Goal: Task Accomplishment & Management: Complete application form

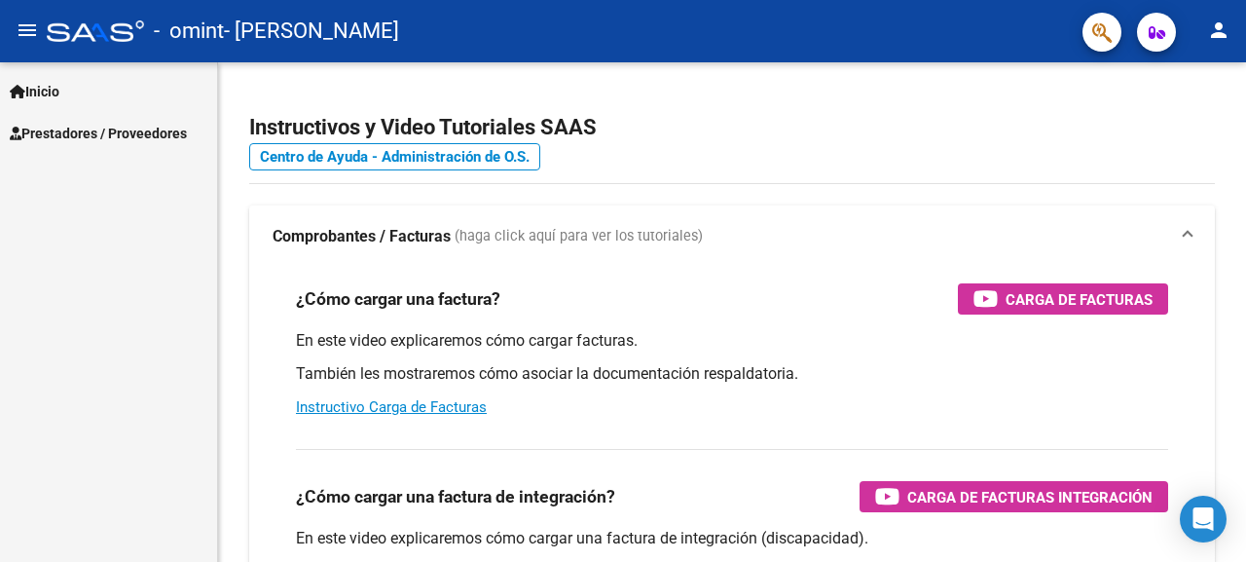
click at [55, 138] on span "Prestadores / Proveedores" at bounding box center [98, 133] width 177 height 21
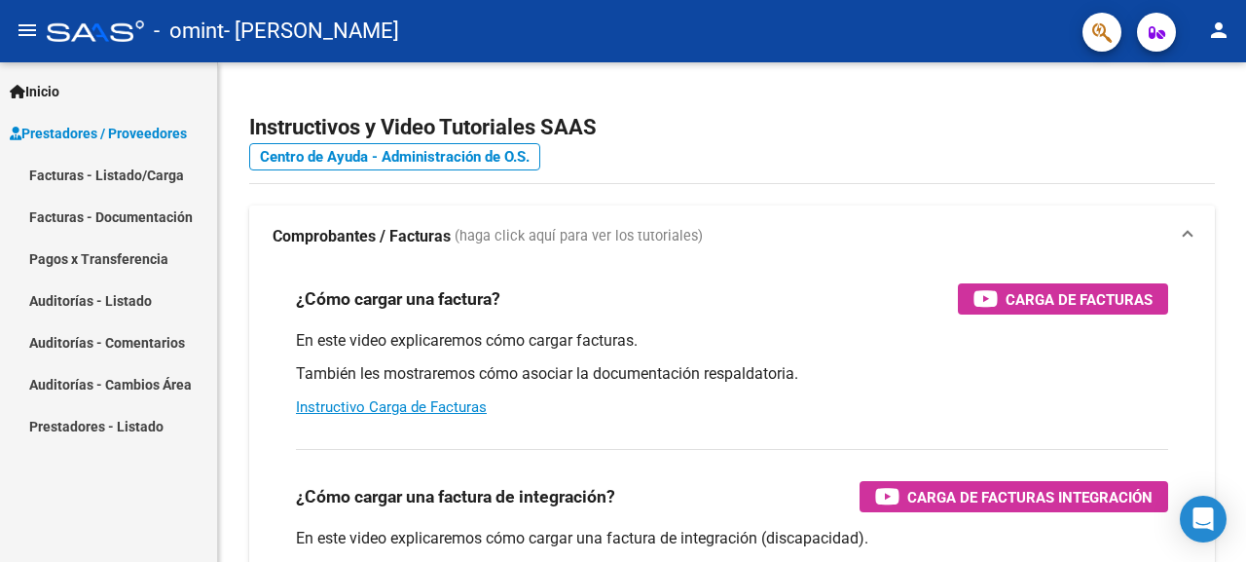
click at [123, 180] on link "Facturas - Listado/Carga" at bounding box center [108, 175] width 217 height 42
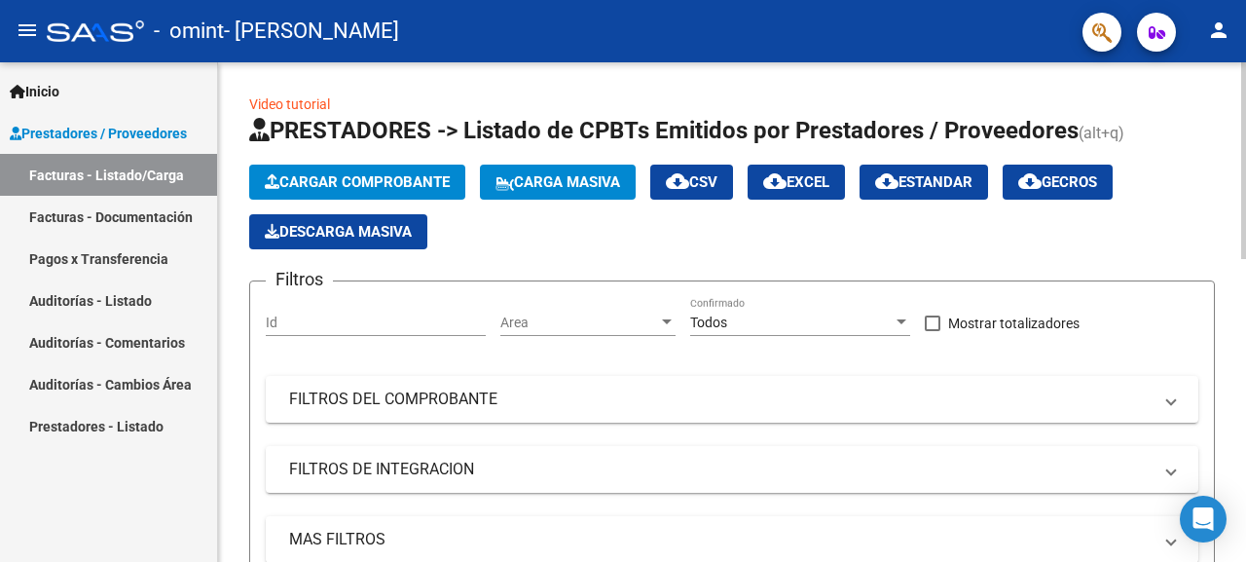
click at [349, 184] on span "Cargar Comprobante" at bounding box center [357, 182] width 185 height 18
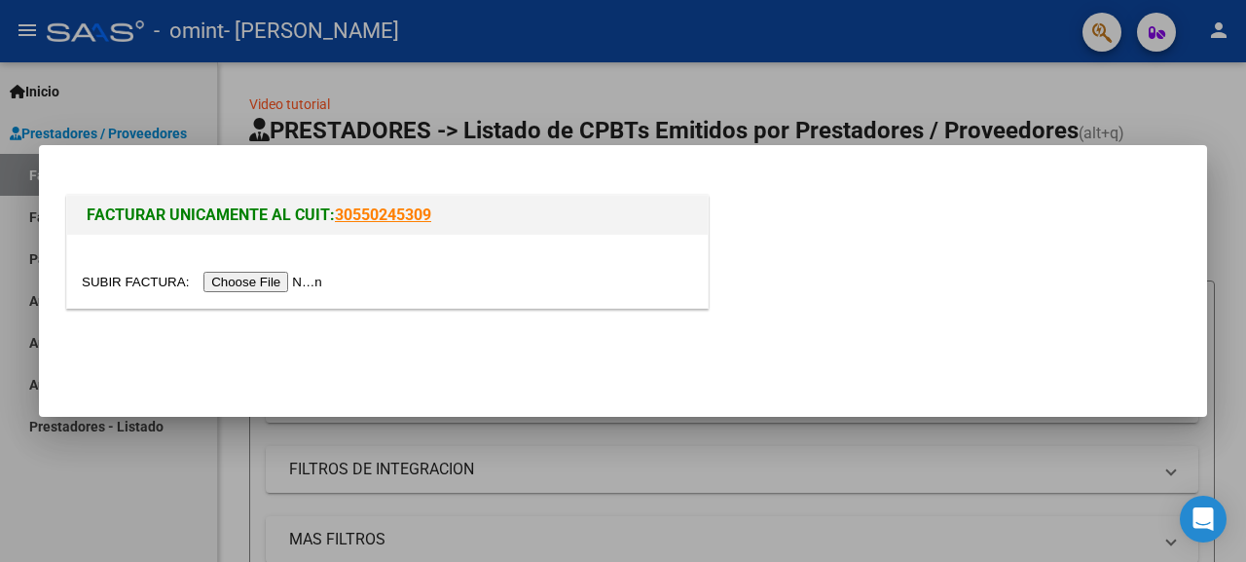
click at [259, 288] on input "file" at bounding box center [205, 282] width 246 height 20
click at [287, 284] on input "file" at bounding box center [205, 282] width 246 height 20
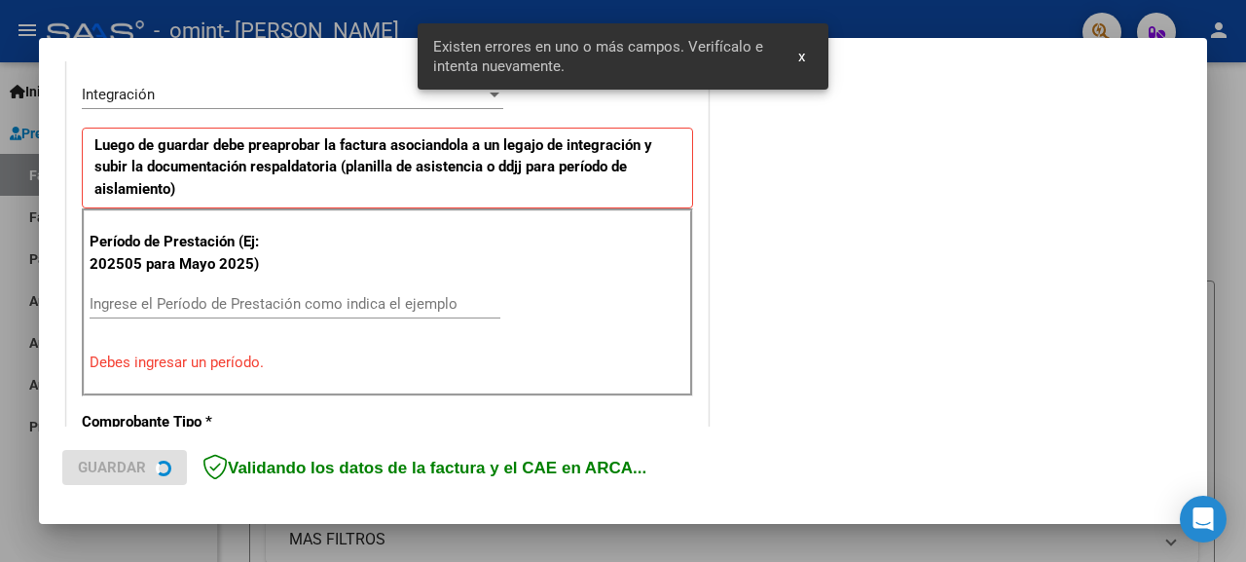
scroll to position [481, 0]
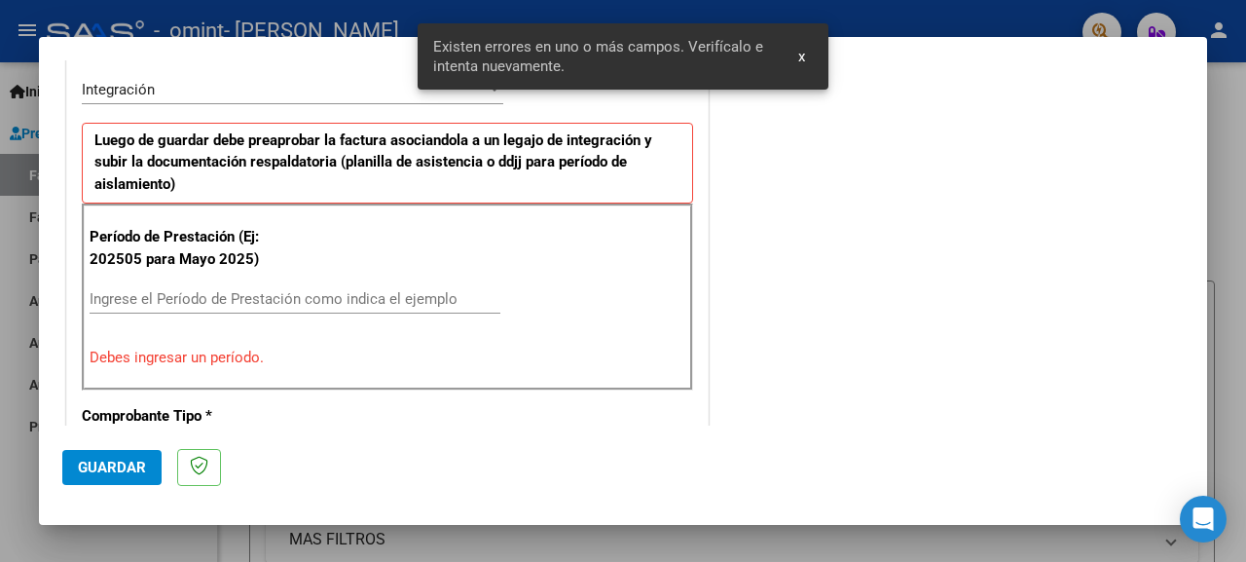
click at [257, 290] on input "Ingrese el Período de Prestación como indica el ejemplo" at bounding box center [295, 299] width 411 height 18
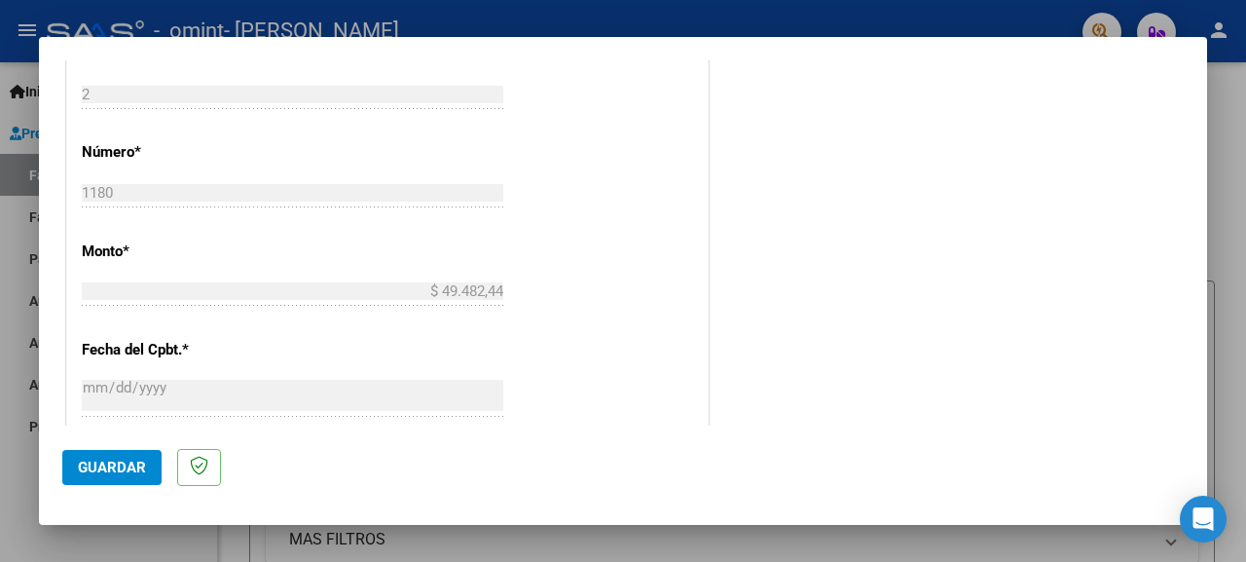
scroll to position [899, 0]
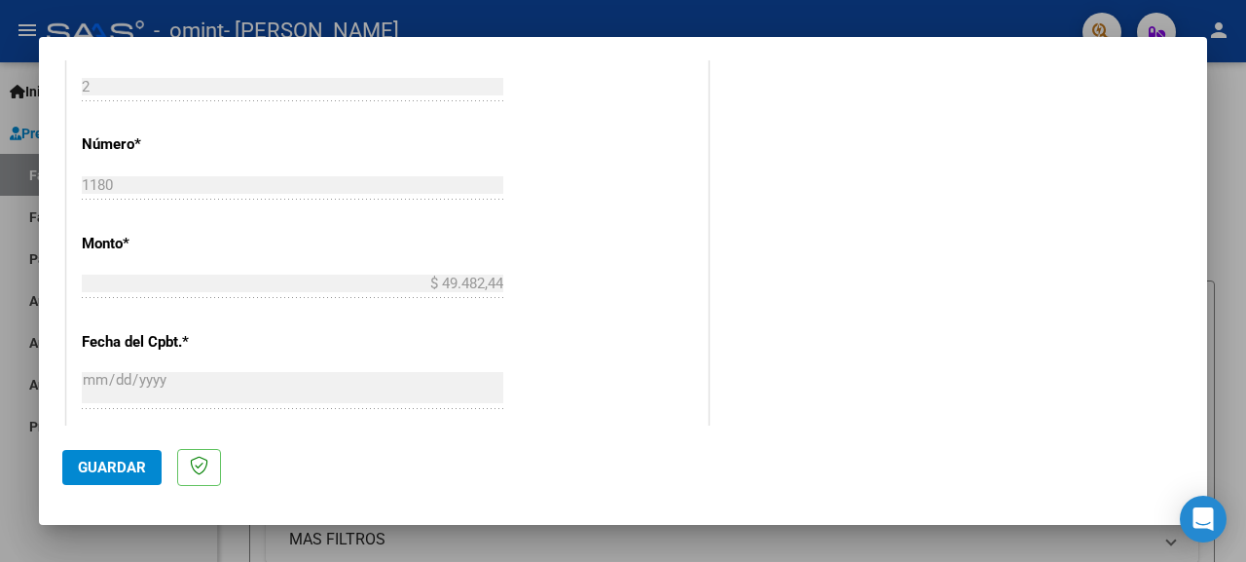
type input "202509"
click at [103, 471] on span "Guardar" at bounding box center [112, 467] width 68 height 18
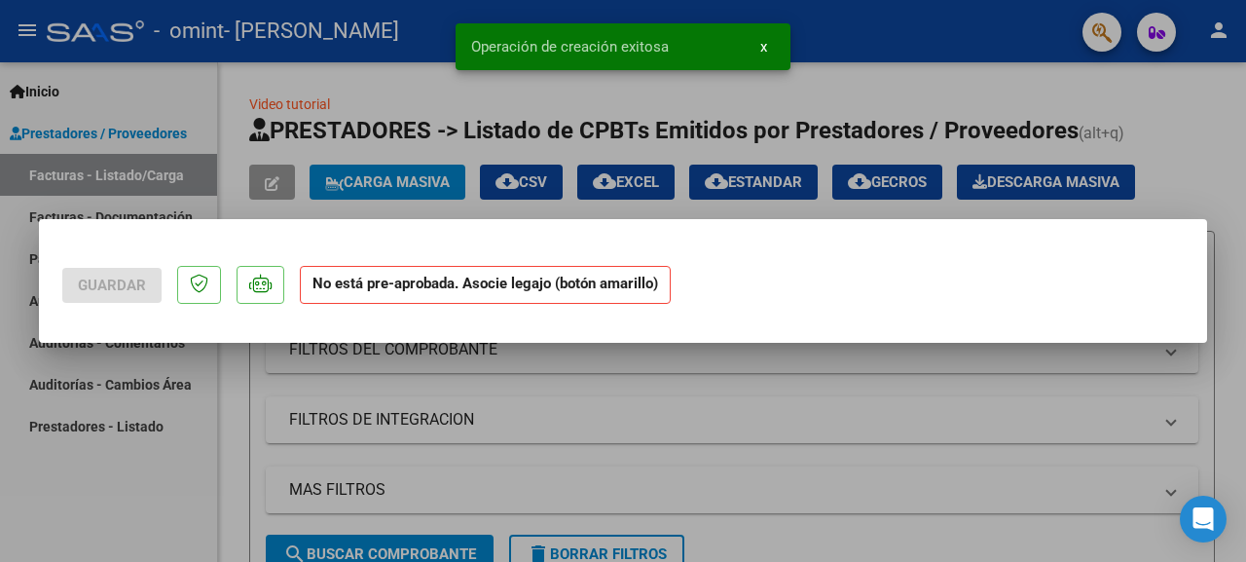
scroll to position [0, 0]
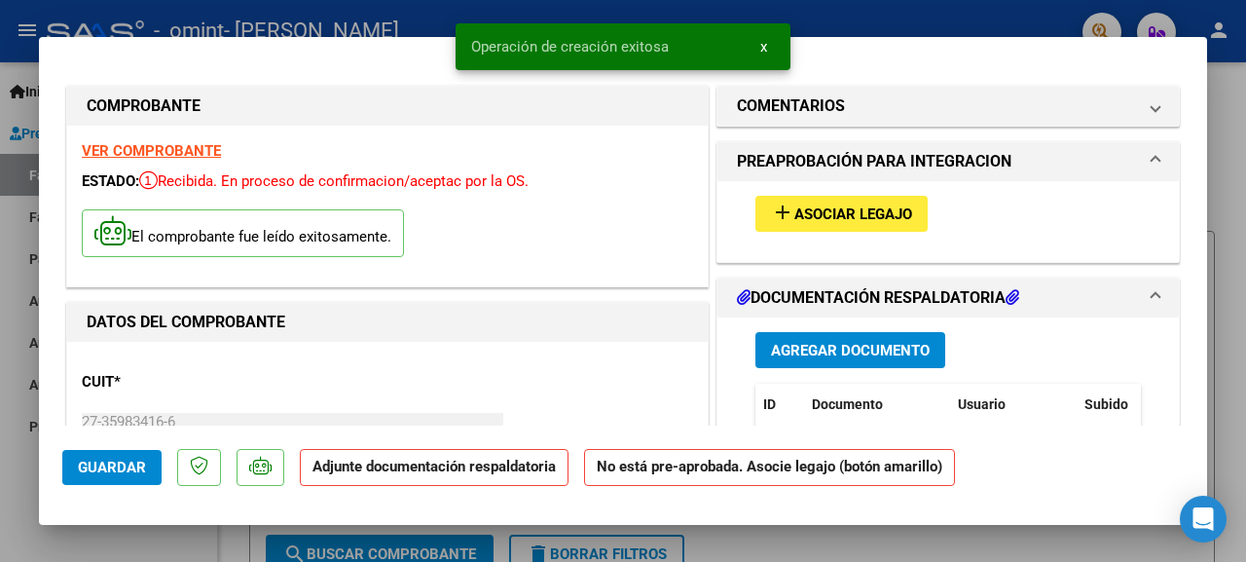
click at [815, 220] on span "Asociar Legajo" at bounding box center [853, 214] width 118 height 18
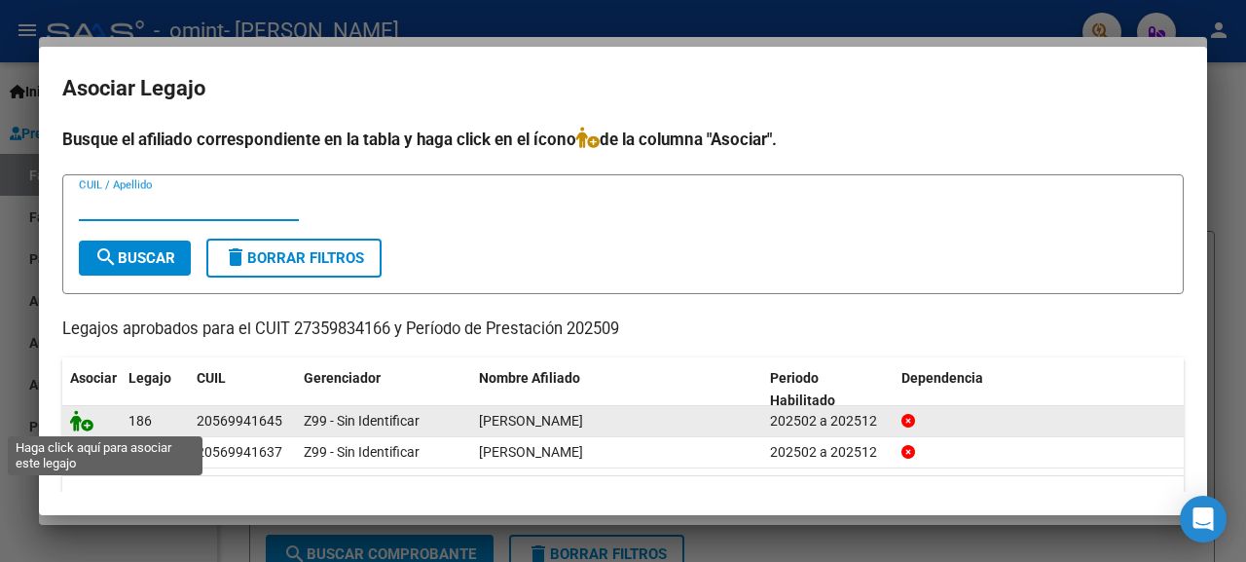
click at [79, 421] on icon at bounding box center [81, 420] width 23 height 21
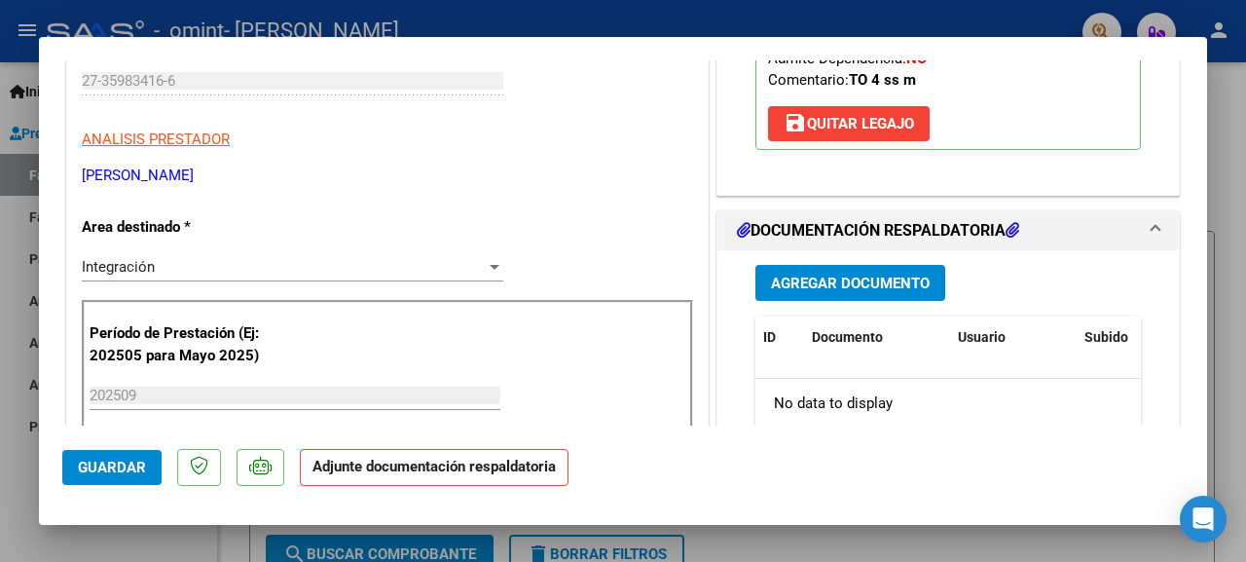
scroll to position [347, 0]
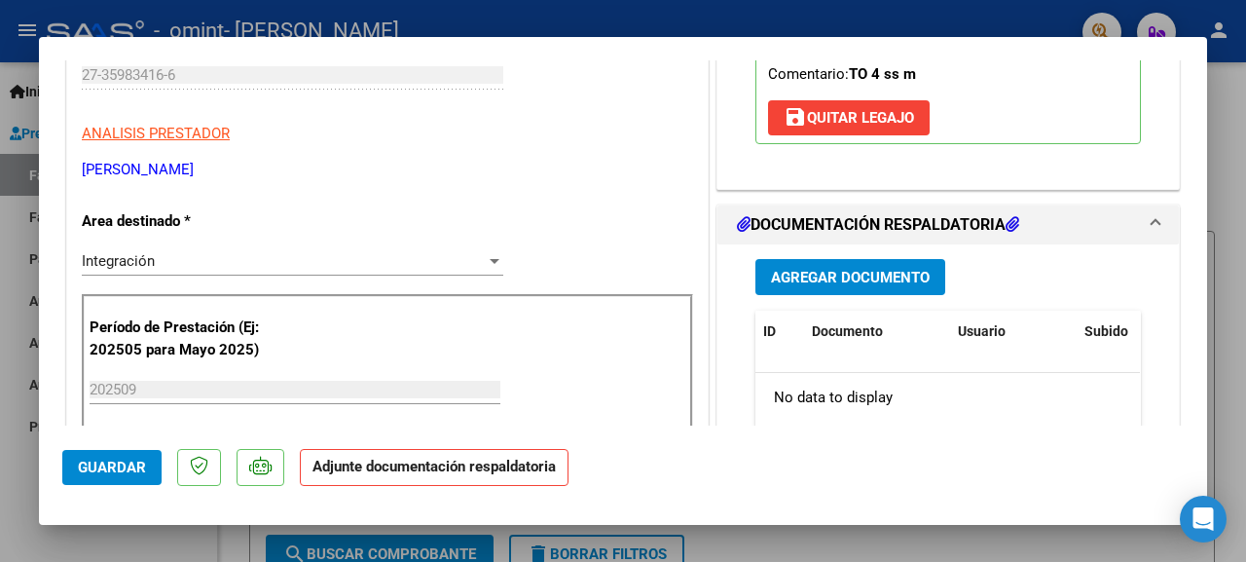
click at [844, 279] on span "Agregar Documento" at bounding box center [850, 278] width 159 height 18
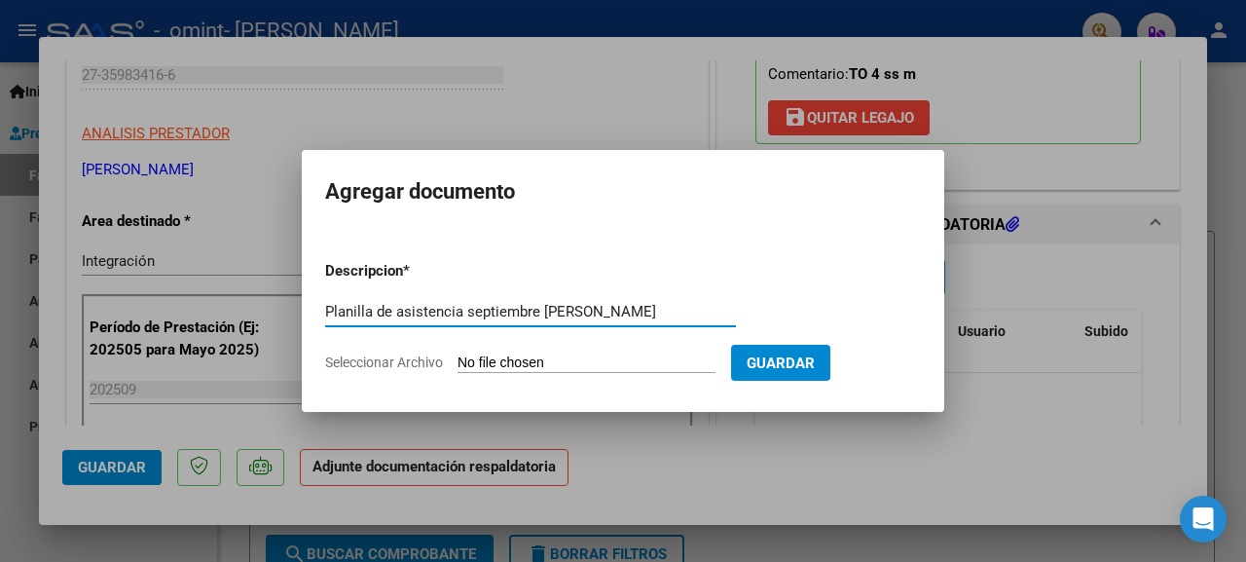
type input "Planilla de asistencia septiembre [PERSON_NAME]"
click at [572, 364] on input "Seleccionar Archivo" at bounding box center [587, 363] width 258 height 18
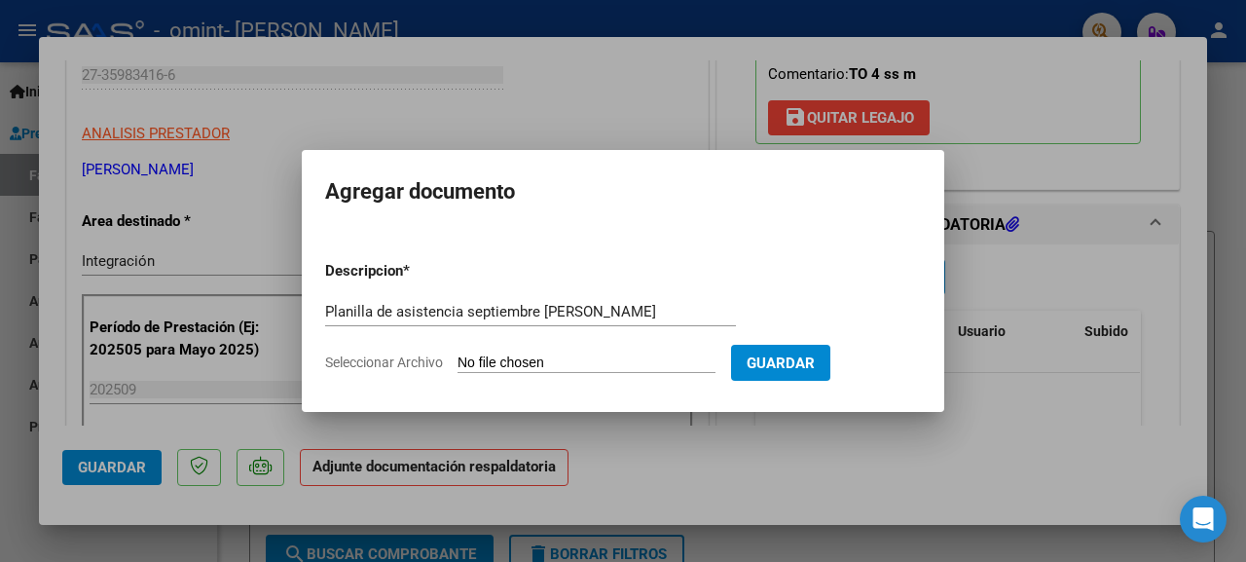
type input "C:\fakepath\Asistencia [DATE] BENI).pdf"
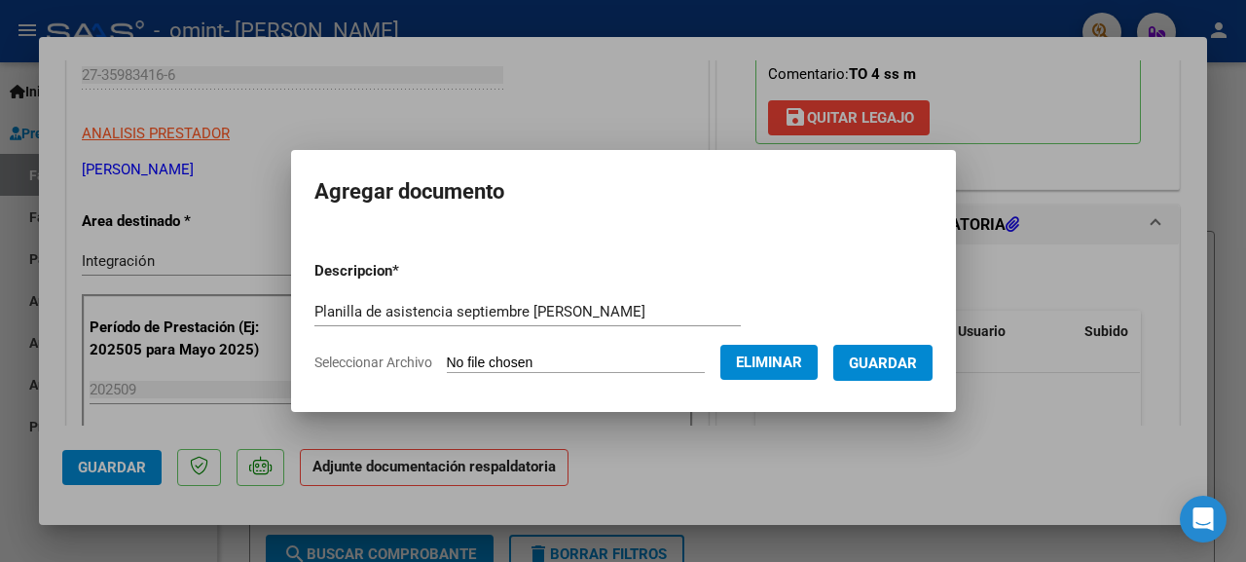
click at [904, 365] on span "Guardar" at bounding box center [883, 363] width 68 height 18
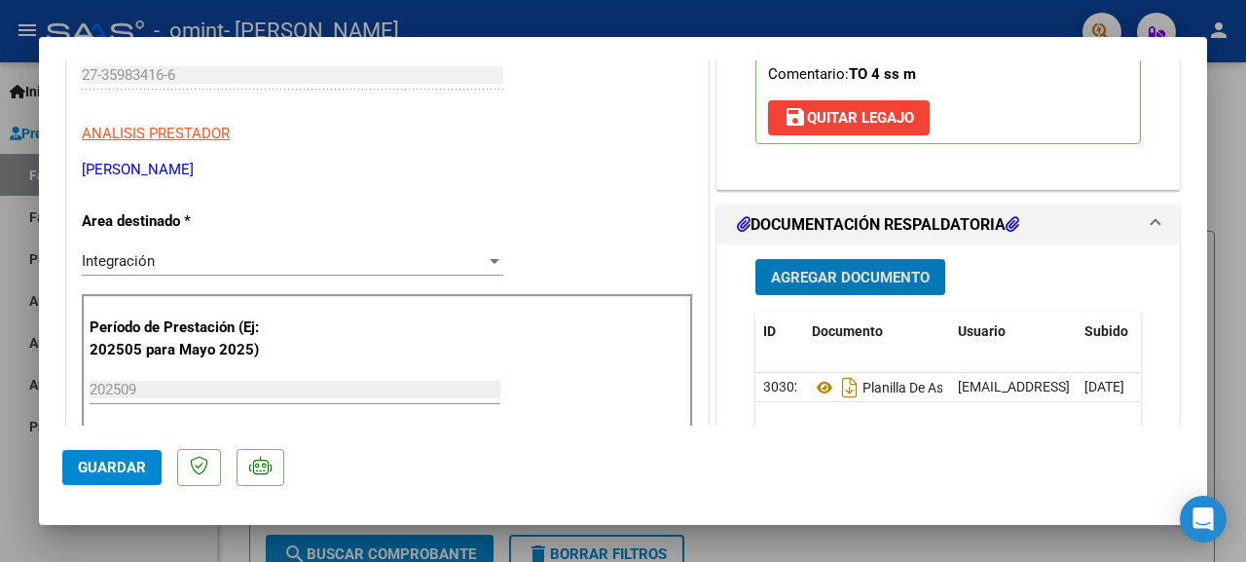
click at [104, 462] on span "Guardar" at bounding box center [112, 467] width 68 height 18
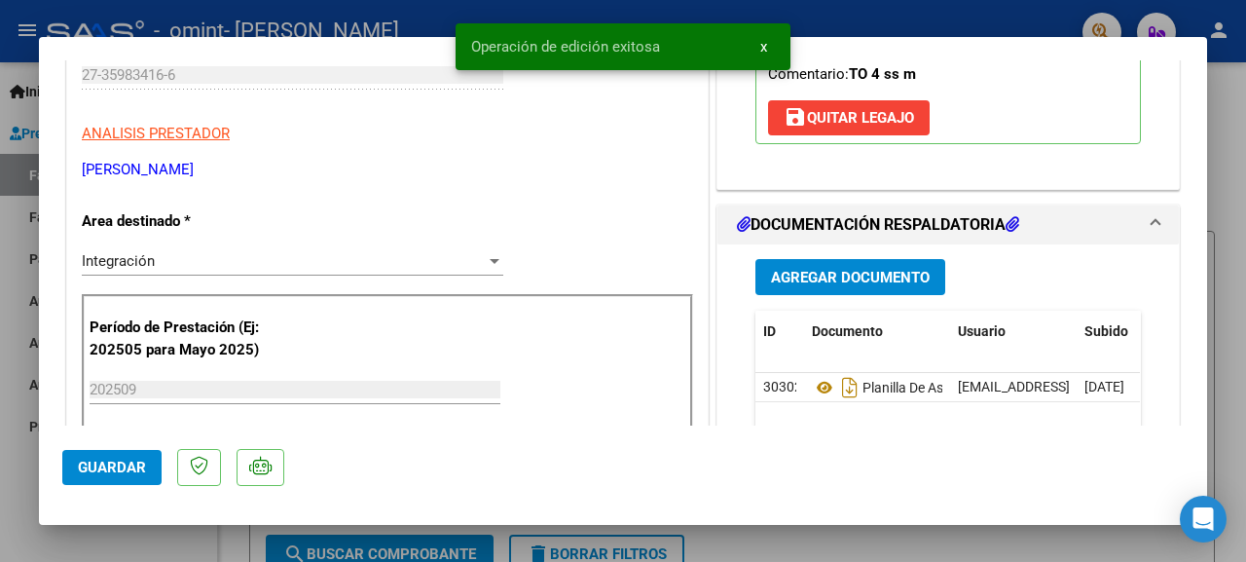
click at [764, 53] on span "x" at bounding box center [763, 47] width 7 height 18
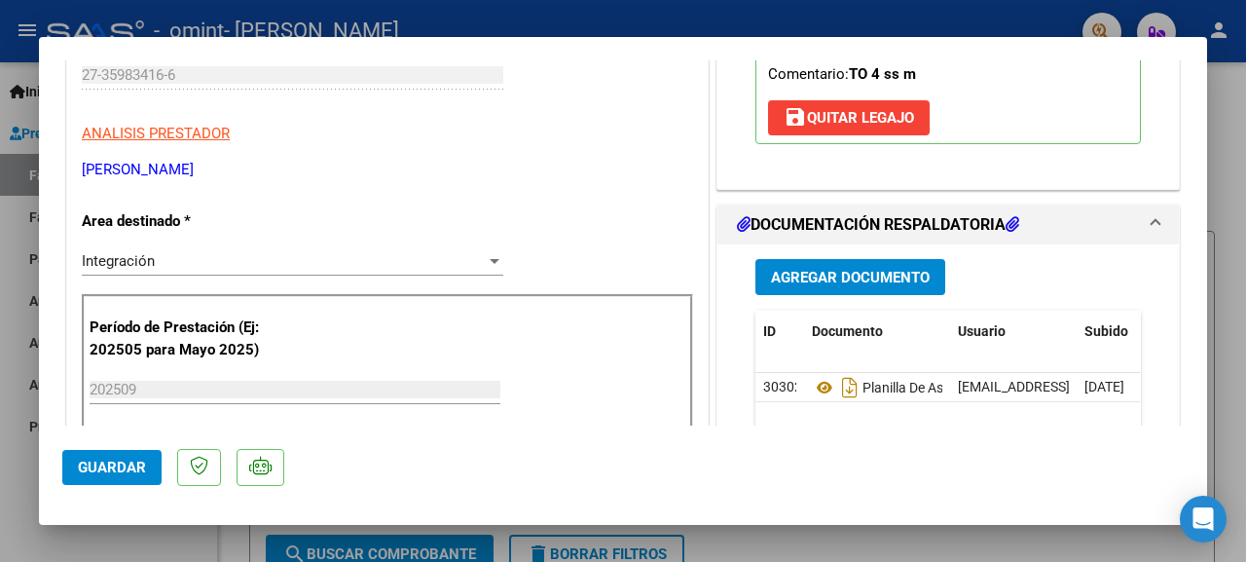
click at [870, 541] on div at bounding box center [623, 281] width 1246 height 562
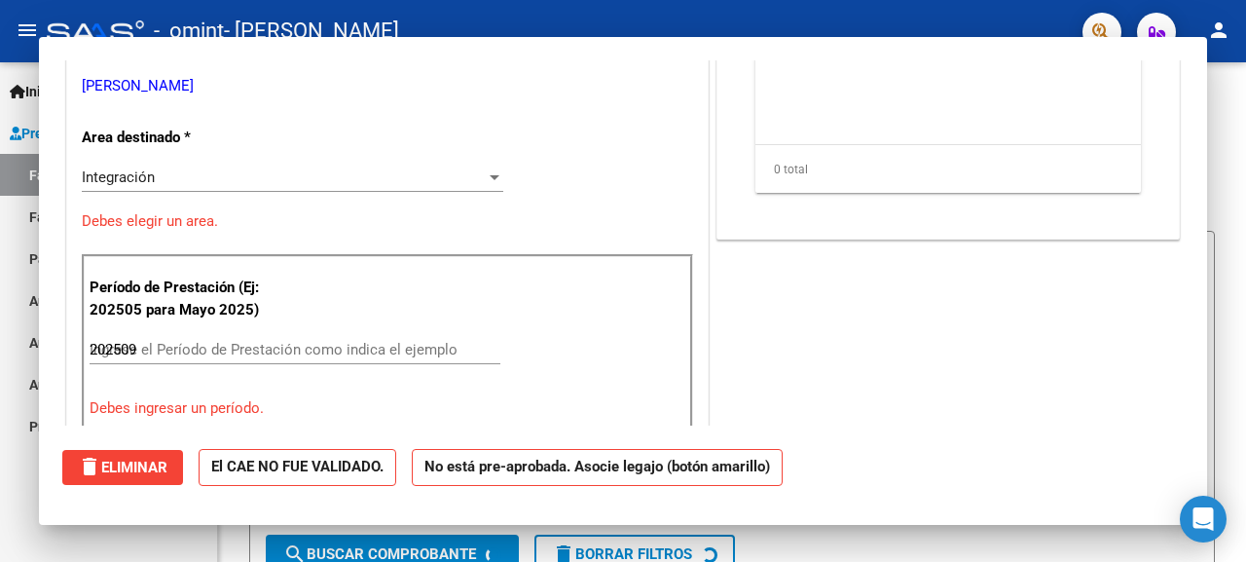
type input "$ 0,00"
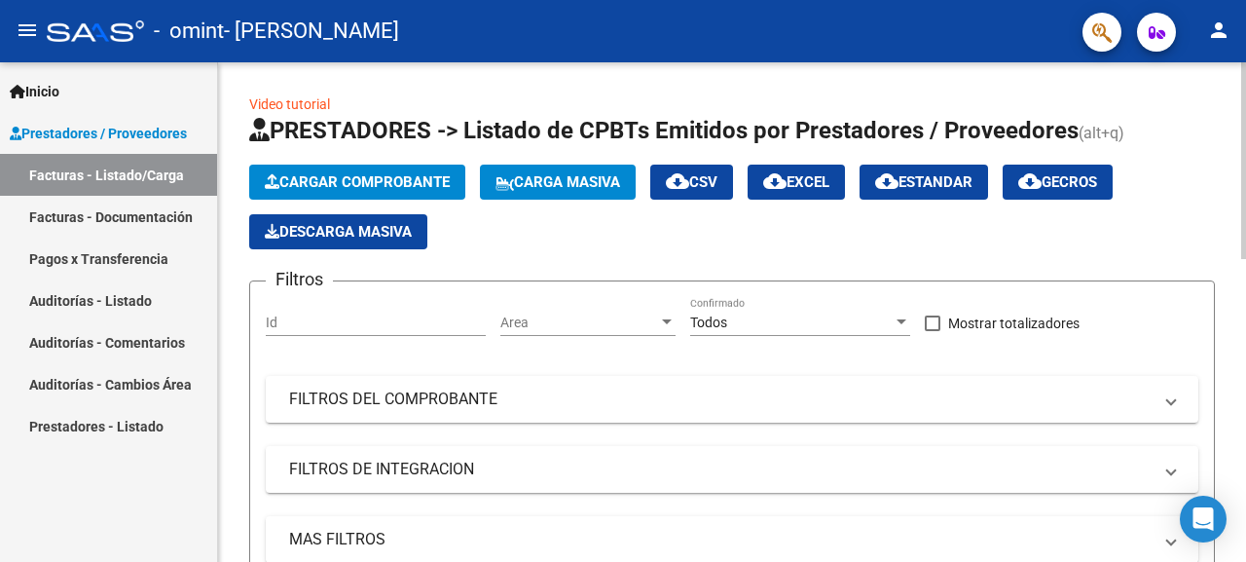
click at [341, 186] on span "Cargar Comprobante" at bounding box center [357, 182] width 185 height 18
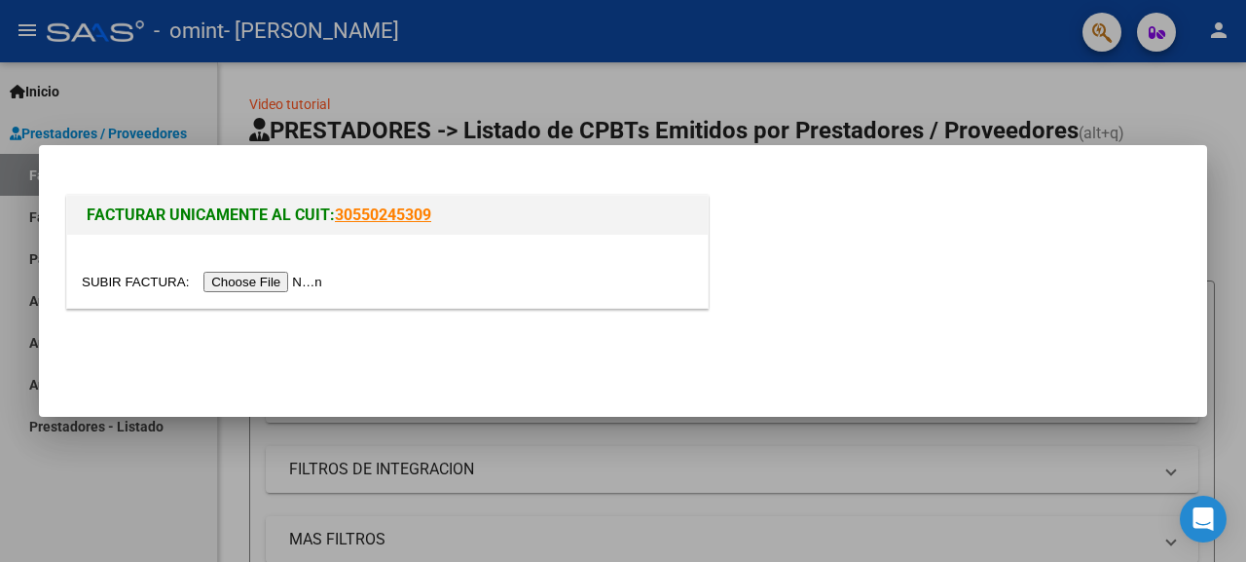
click at [263, 275] on input "file" at bounding box center [205, 282] width 246 height 20
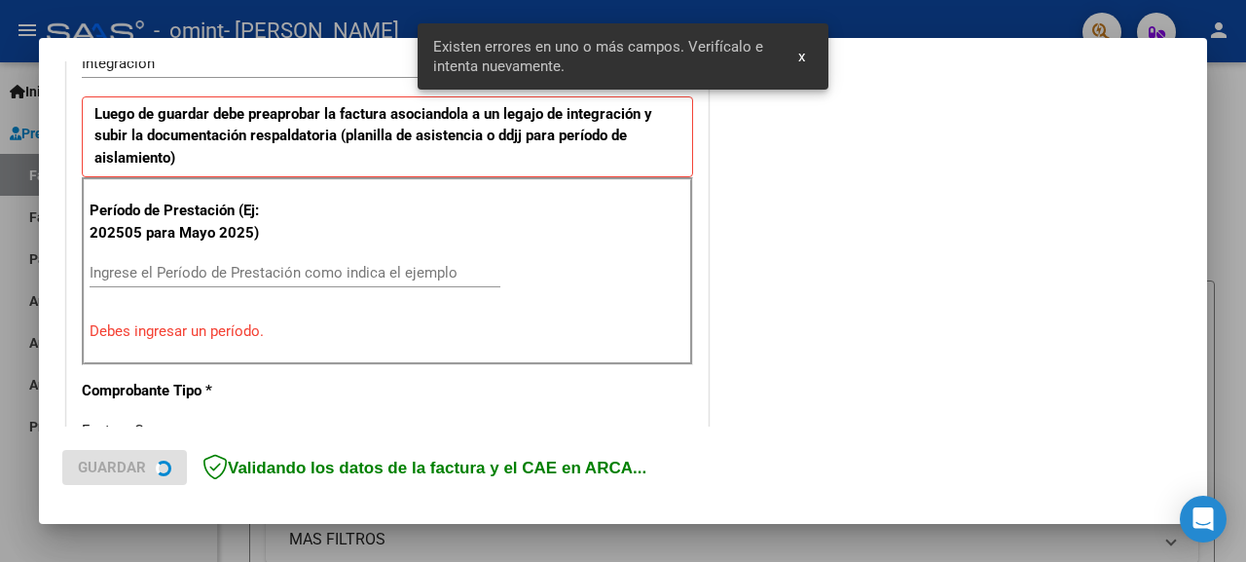
scroll to position [517, 0]
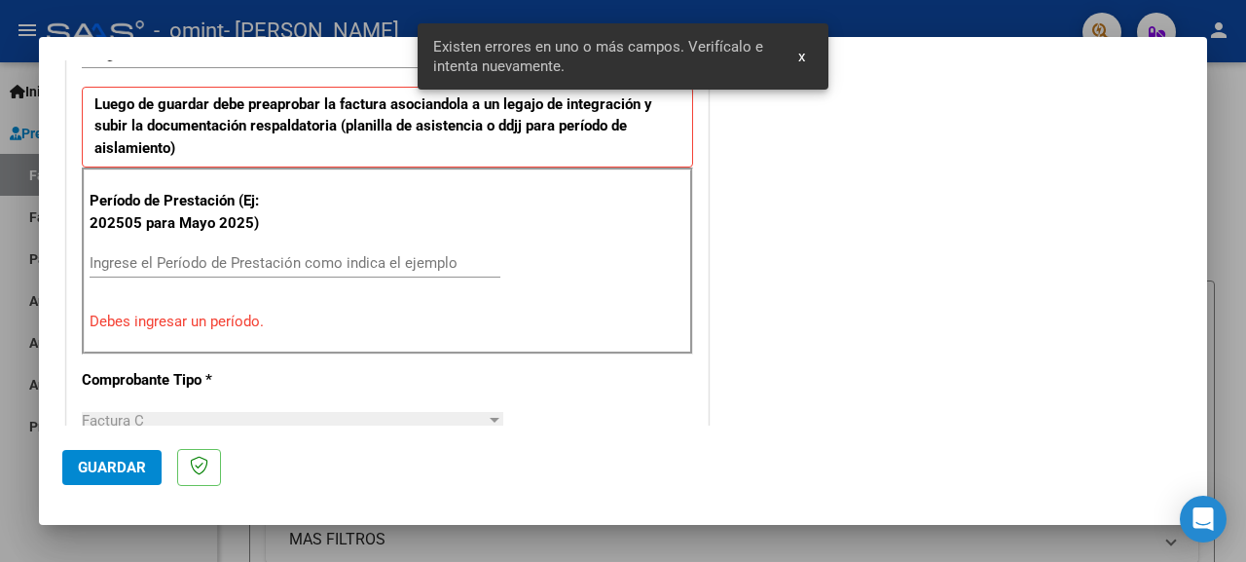
click at [230, 262] on input "Ingrese el Período de Prestación como indica el ejemplo" at bounding box center [295, 263] width 411 height 18
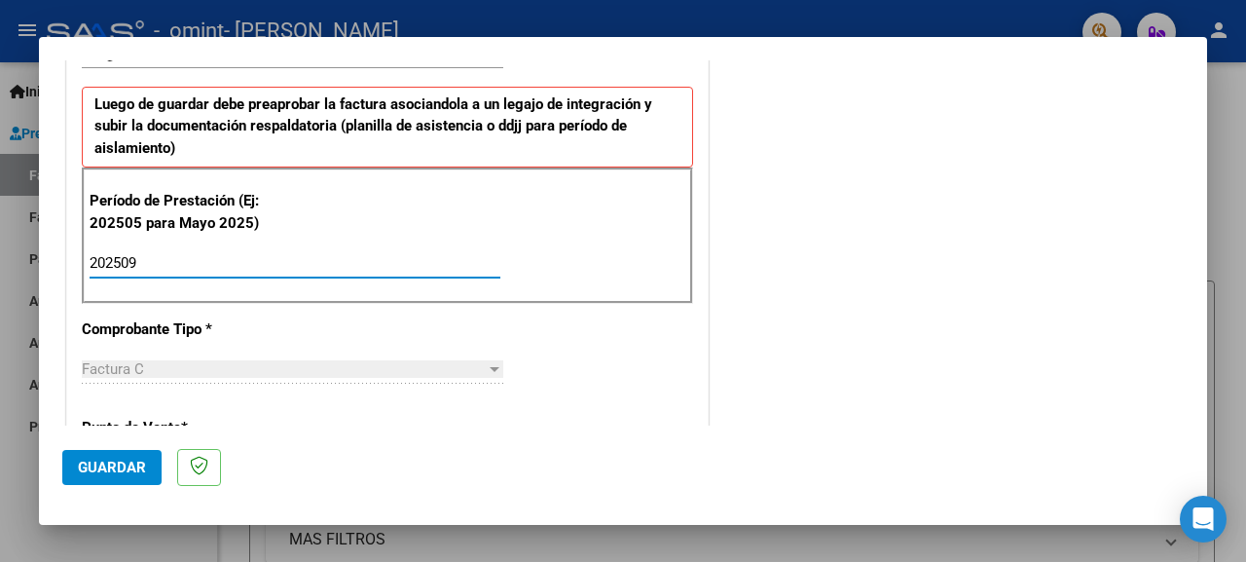
type input "202509"
click at [106, 463] on span "Guardar" at bounding box center [112, 467] width 68 height 18
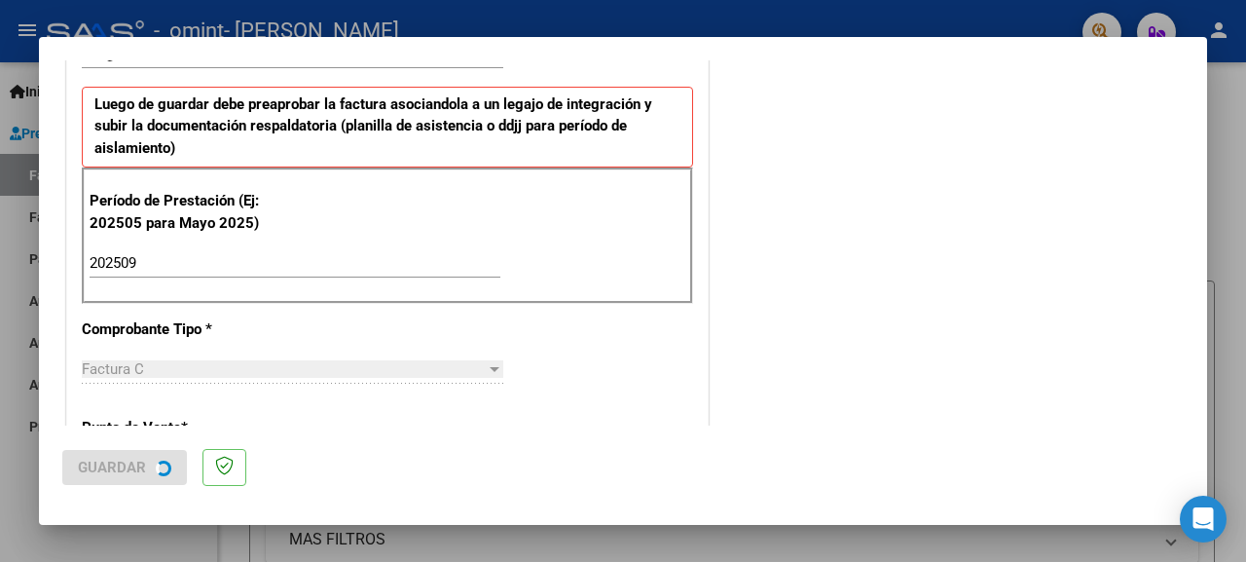
scroll to position [0, 0]
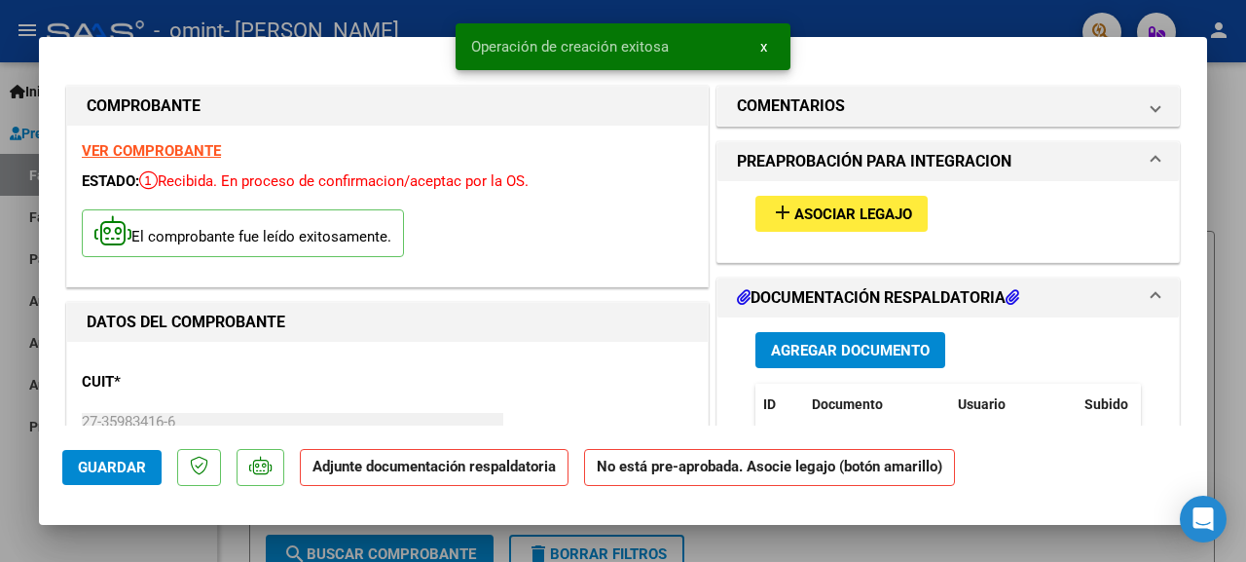
click at [823, 215] on span "Asociar Legajo" at bounding box center [853, 214] width 118 height 18
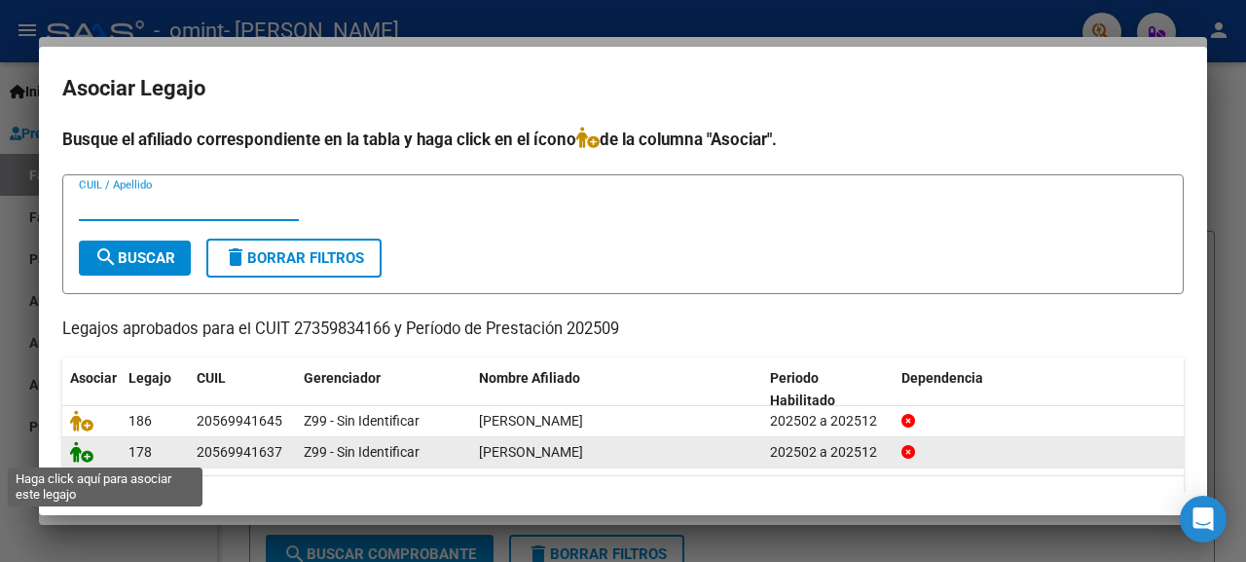
click at [77, 457] on icon at bounding box center [81, 451] width 23 height 21
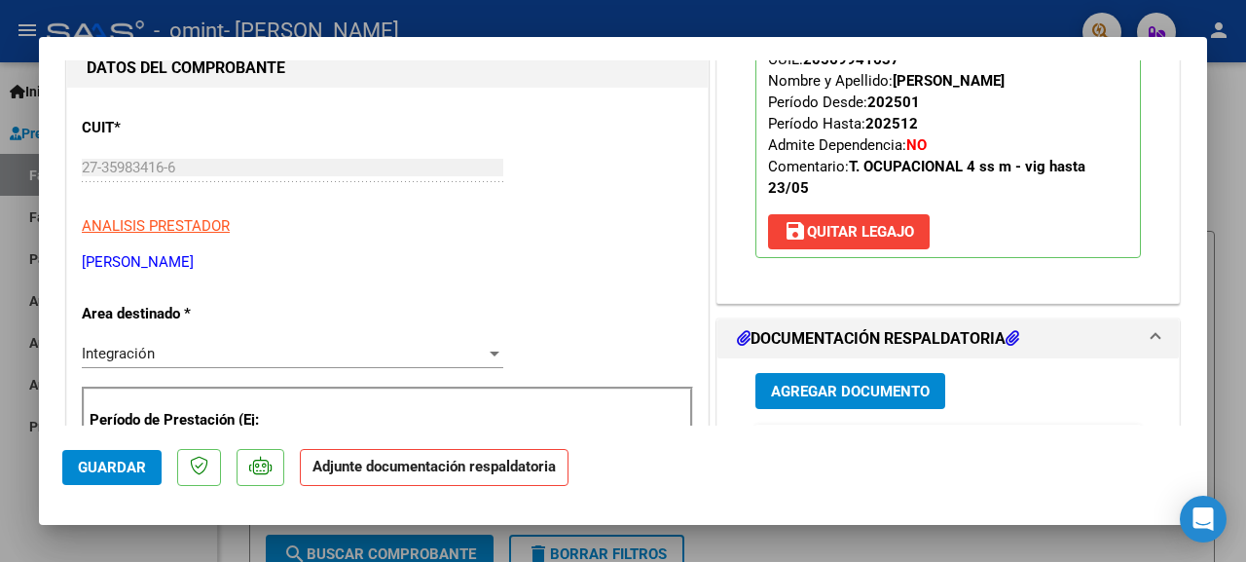
scroll to position [255, 0]
click at [820, 382] on span "Agregar Documento" at bounding box center [850, 391] width 159 height 18
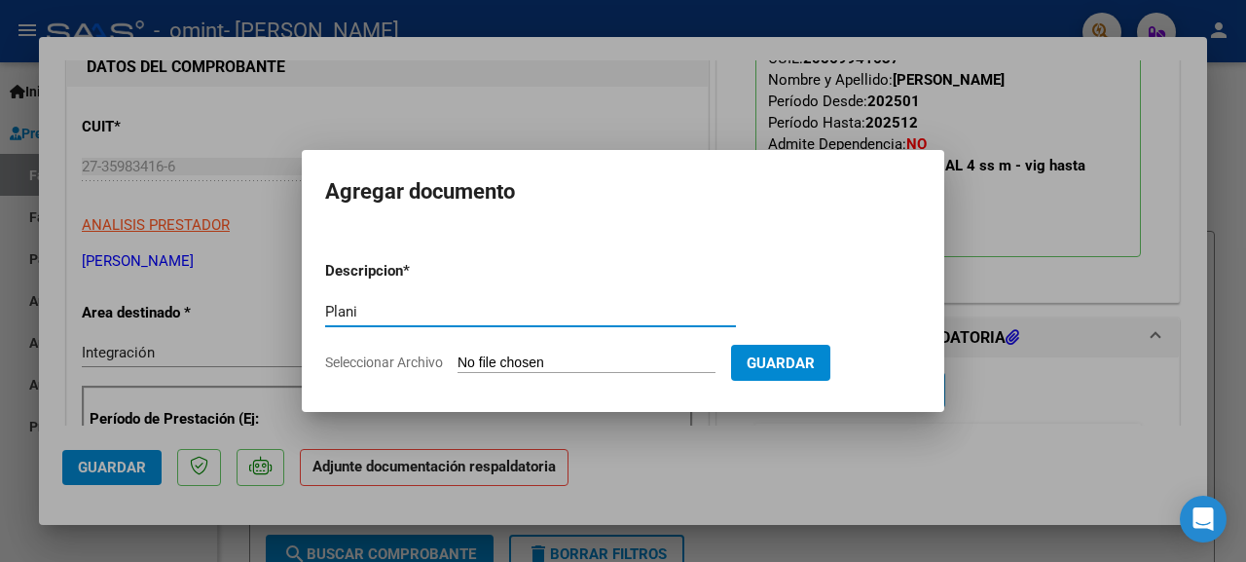
drag, startPoint x: 472, startPoint y: 308, endPoint x: 448, endPoint y: 309, distance: 24.4
click at [448, 309] on input "Plani" at bounding box center [530, 312] width 411 height 18
click at [459, 311] on input "Plani" at bounding box center [530, 312] width 411 height 18
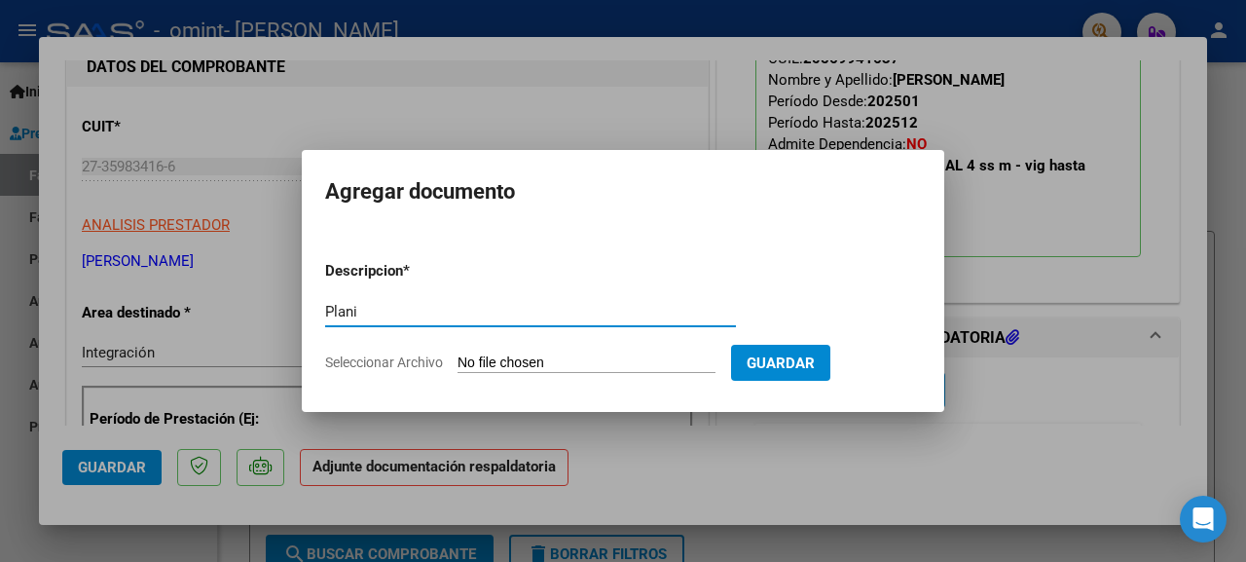
click at [459, 311] on input "Plani" at bounding box center [530, 312] width 411 height 18
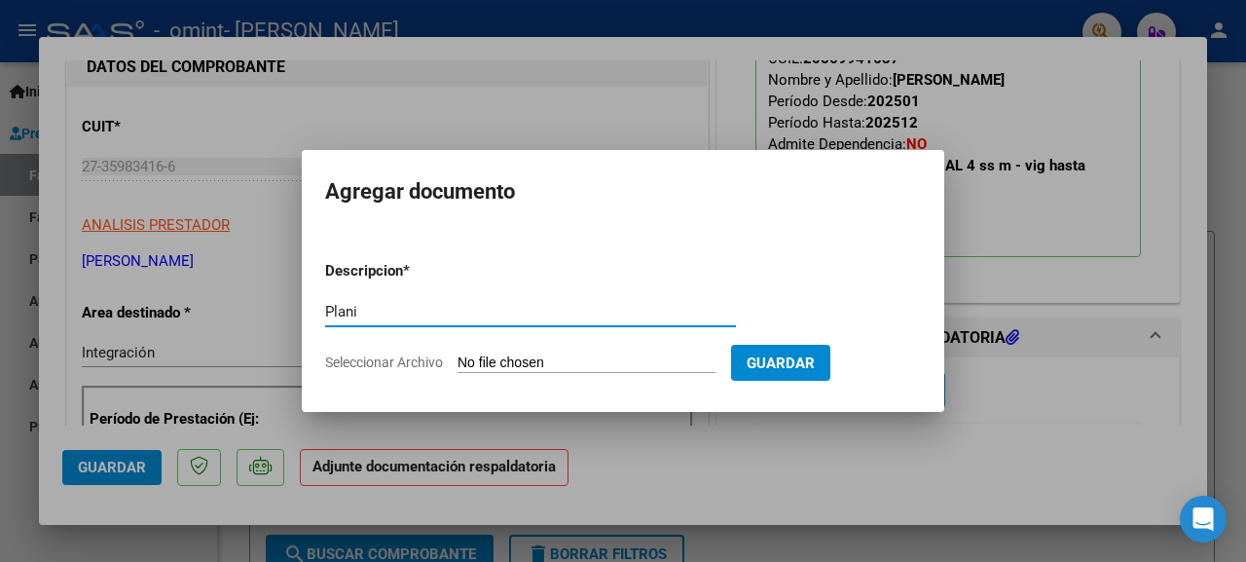
click at [537, 312] on input "Plani" at bounding box center [530, 312] width 411 height 18
drag, startPoint x: 537, startPoint y: 312, endPoint x: 347, endPoint y: 298, distance: 191.3
click at [347, 298] on div "Plani Escriba aquí una descripcion" at bounding box center [530, 311] width 411 height 29
type input "Plani"
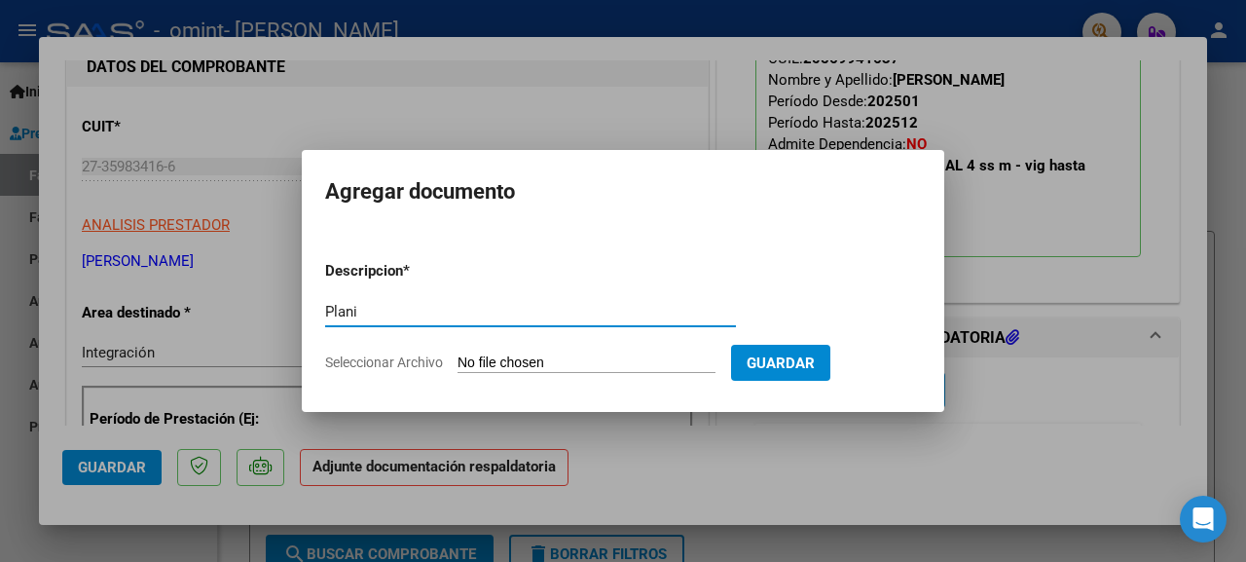
click at [270, 220] on div at bounding box center [623, 281] width 1246 height 562
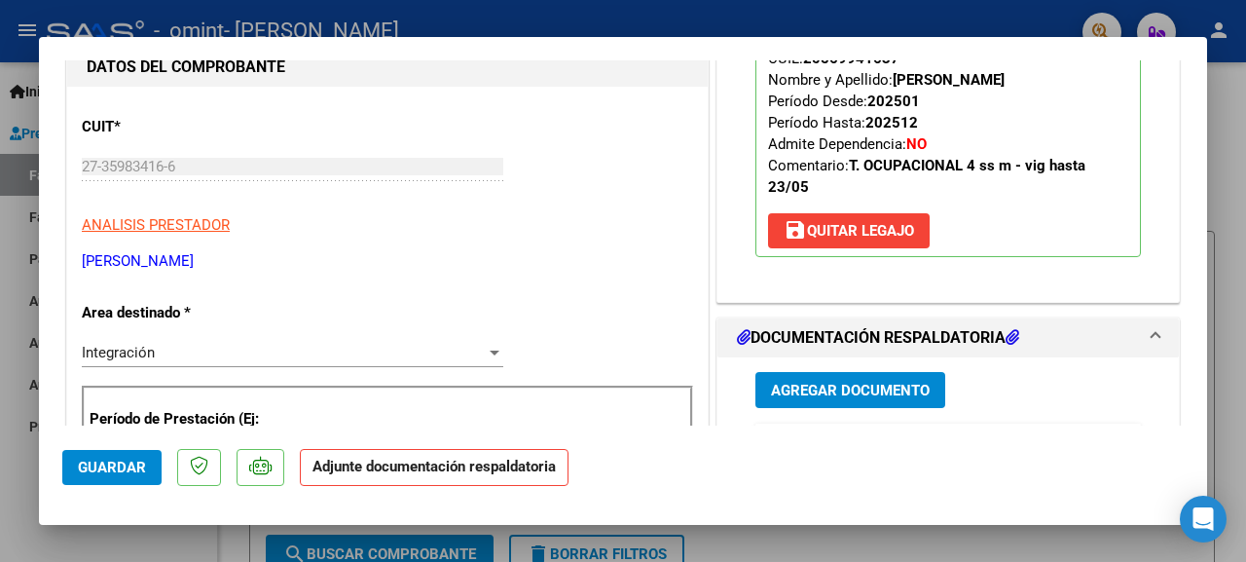
click at [816, 382] on span "Agregar Documento" at bounding box center [850, 391] width 159 height 18
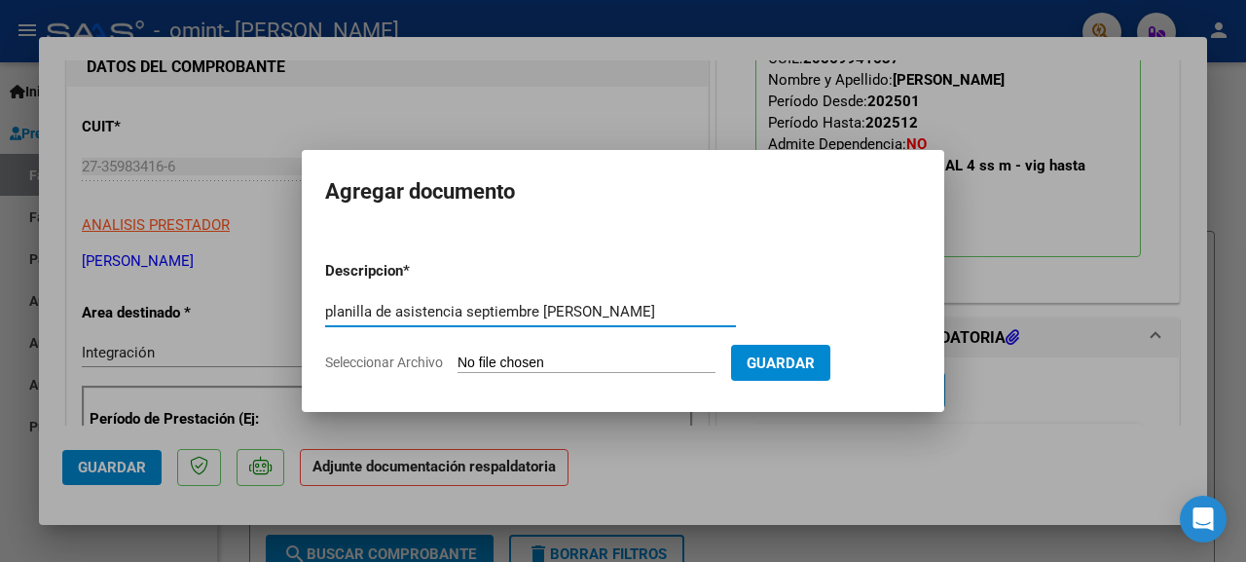
type input "planilla de asistencia septiembre [PERSON_NAME]"
click at [587, 366] on input "Seleccionar Archivo" at bounding box center [587, 363] width 258 height 18
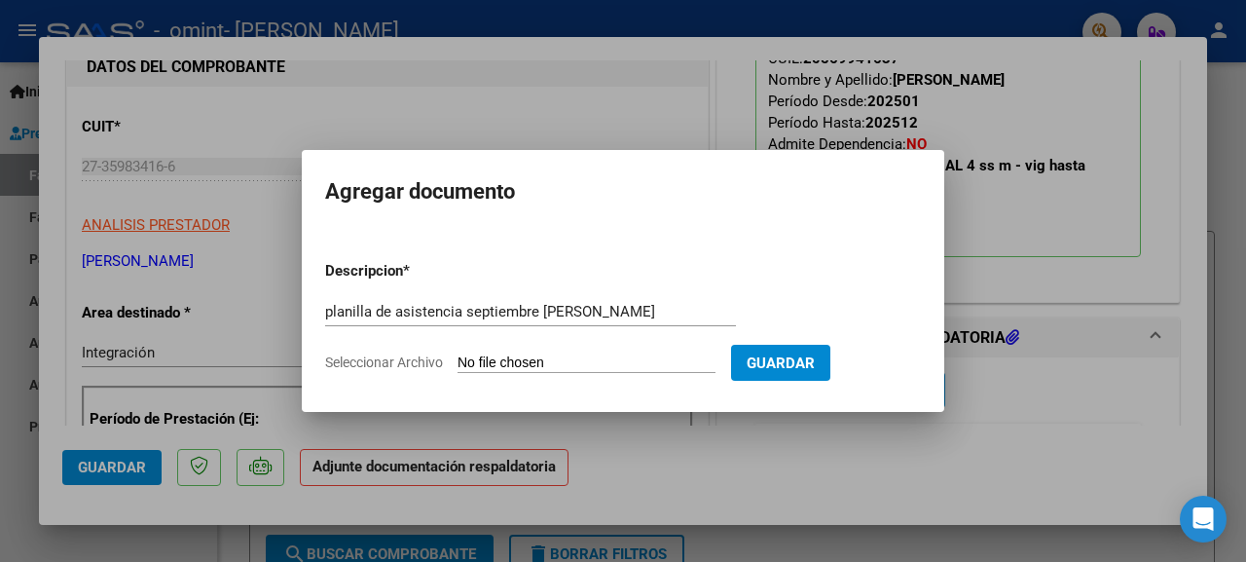
type input "C:\fakepath\Asistencia [PERSON_NAME] [DATE]).pdf"
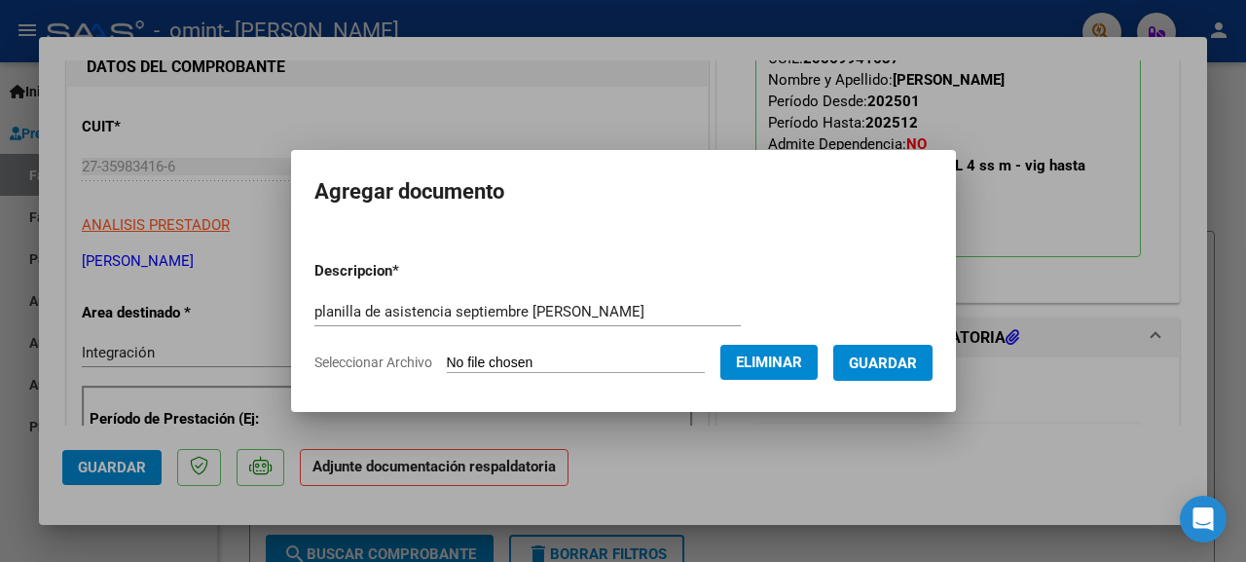
click at [901, 366] on span "Guardar" at bounding box center [883, 363] width 68 height 18
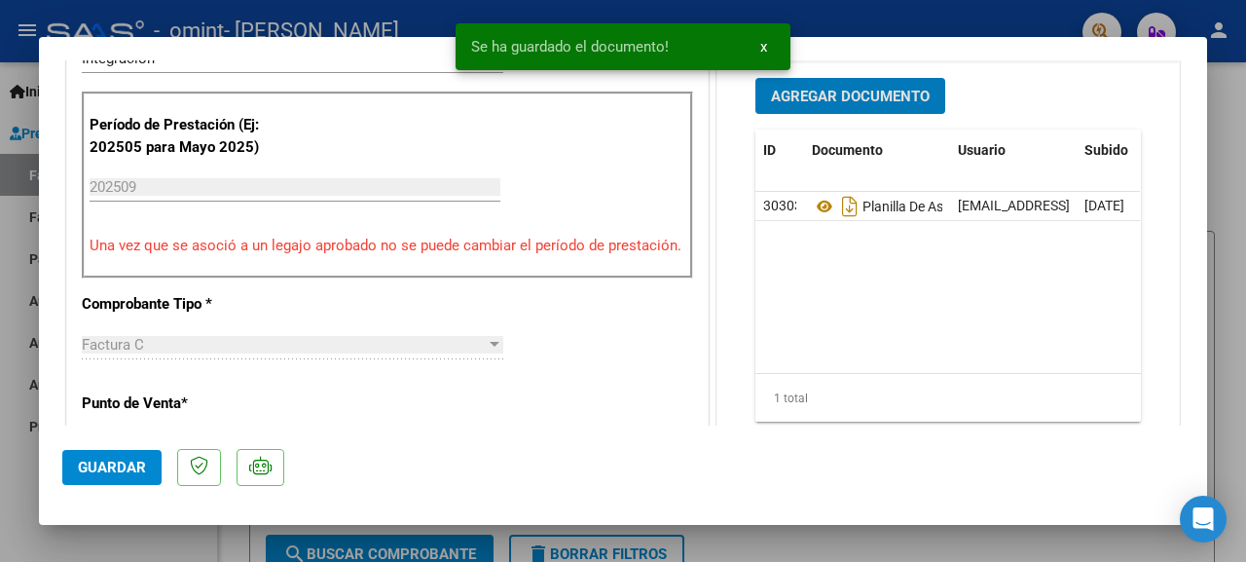
scroll to position [552, 0]
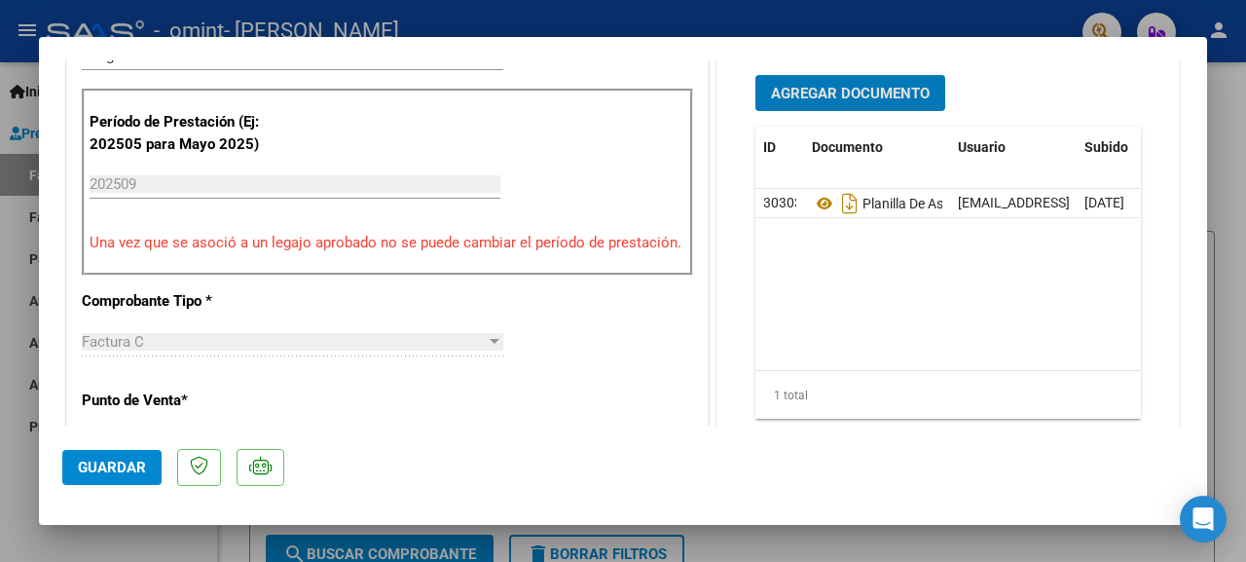
click at [97, 460] on span "Guardar" at bounding box center [112, 467] width 68 height 18
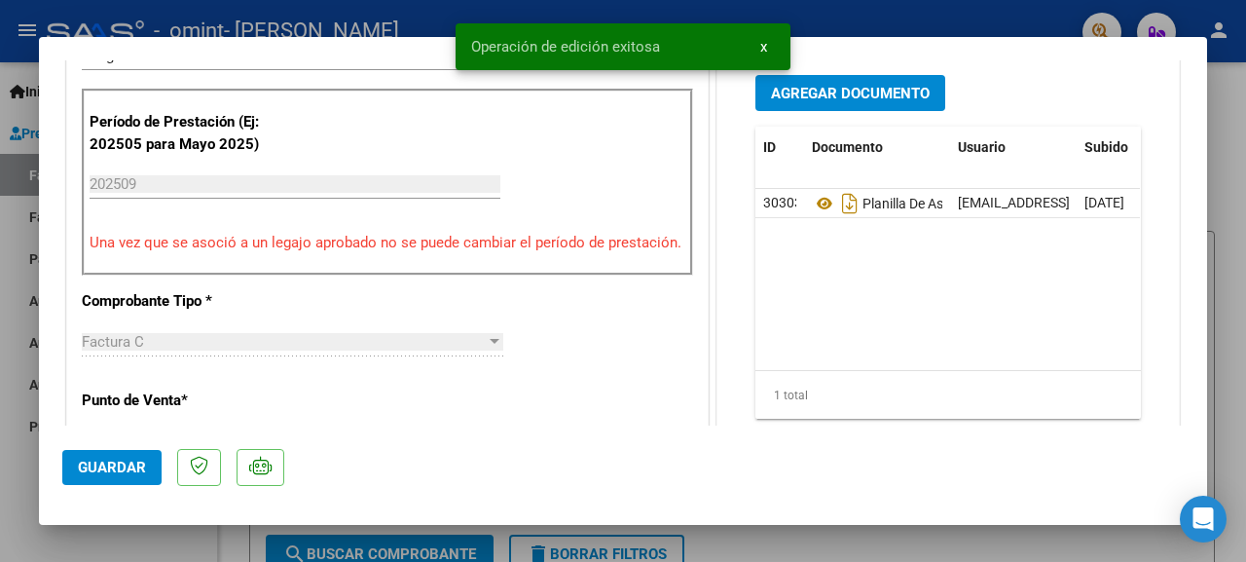
click at [1229, 100] on div at bounding box center [623, 281] width 1246 height 562
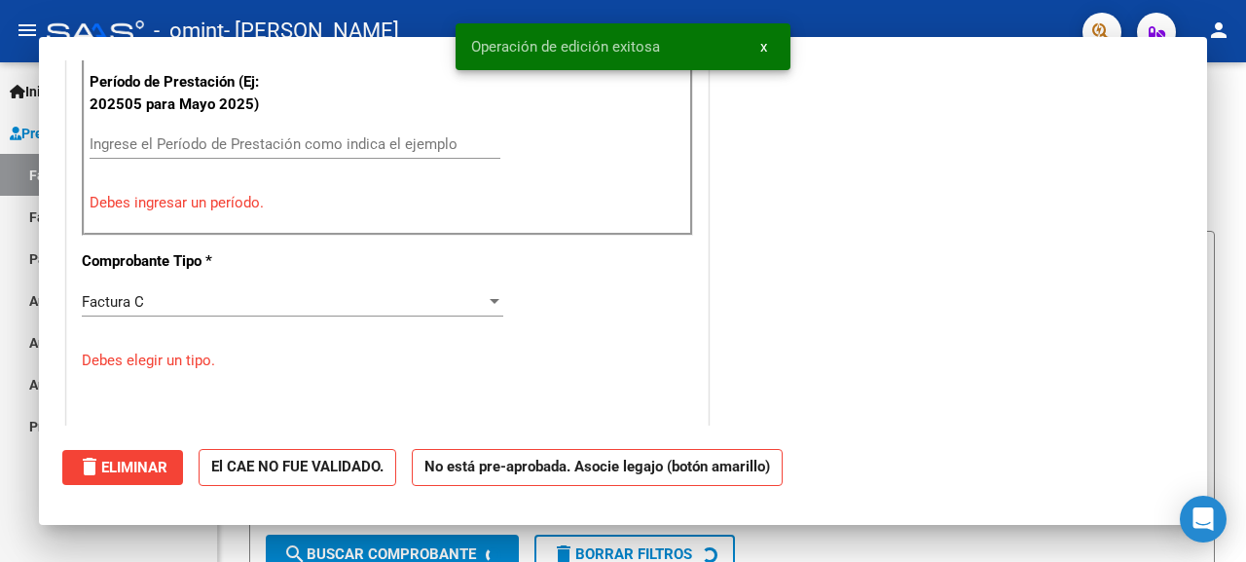
scroll to position [0, 0]
